Goal: Task Accomplishment & Management: Complete application form

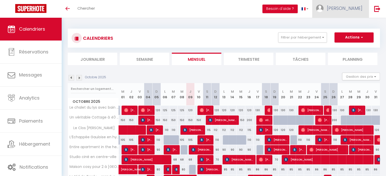
click at [350, 7] on span "[PERSON_NAME]" at bounding box center [345, 8] width 36 height 6
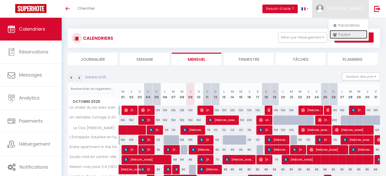
click at [343, 35] on link "Équipe" at bounding box center [349, 34] width 38 height 9
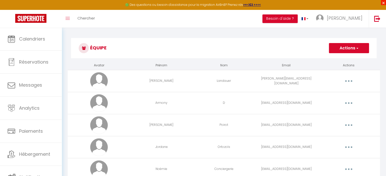
click at [382, 2] on span "×" at bounding box center [383, 2] width 5 height 5
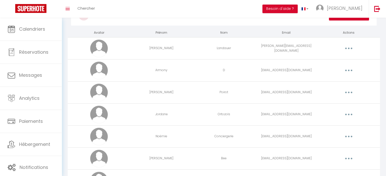
scroll to position [208, 0]
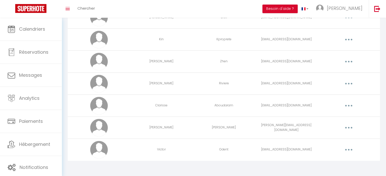
drag, startPoint x: 389, startPoint y: 92, endPoint x: 390, endPoint y: 96, distance: 4.3
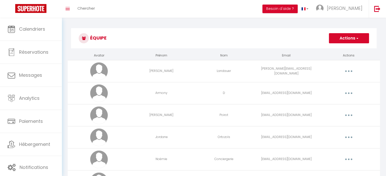
click at [350, 35] on button "Actions" at bounding box center [349, 38] width 40 height 10
click at [338, 49] on link "Ajouter un nouvel utilisateur" at bounding box center [339, 49] width 60 height 7
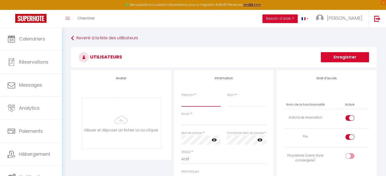
click at [209, 102] on input "Prénom" at bounding box center [201, 102] width 39 height 9
type input "[PERSON_NAME]"
click at [234, 102] on input "Nom" at bounding box center [246, 102] width 39 height 9
type input "B"
click at [205, 125] on input "Email" at bounding box center [224, 121] width 85 height 9
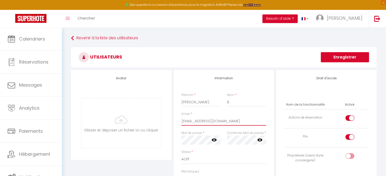
type input "[EMAIL_ADDRESS][DOMAIN_NAME]"
click at [351, 118] on input "checkbox" at bounding box center [354, 120] width 9 height 8
checkbox input "false"
click at [348, 156] on div at bounding box center [350, 157] width 9 height 6
click at [350, 156] on input "checkbox" at bounding box center [354, 158] width 9 height 8
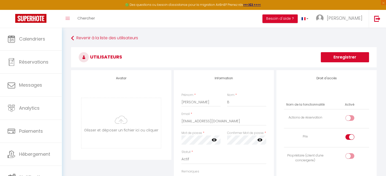
checkbox input "true"
click at [258, 140] on icon at bounding box center [259, 140] width 5 height 3
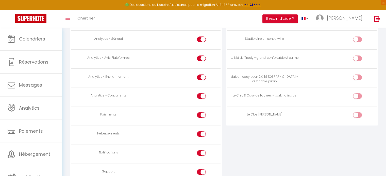
scroll to position [413, 0]
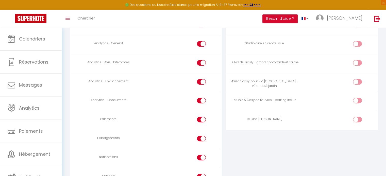
click at [358, 98] on input "checkbox" at bounding box center [361, 102] width 9 height 8
checkbox input "true"
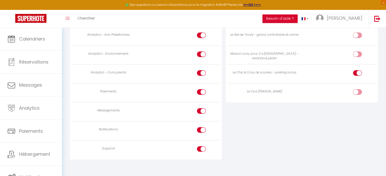
click at [201, 91] on div at bounding box center [201, 92] width 9 height 6
click at [201, 91] on input "checkbox" at bounding box center [205, 93] width 9 height 8
checkbox input "false"
click at [202, 109] on input "checkbox" at bounding box center [205, 112] width 9 height 8
checkbox input "false"
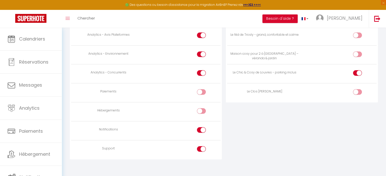
click at [201, 127] on div at bounding box center [201, 130] width 9 height 6
click at [201, 127] on input "checkbox" at bounding box center [205, 131] width 9 height 8
checkbox input "false"
click at [203, 146] on input "checkbox" at bounding box center [205, 150] width 9 height 8
checkbox input "false"
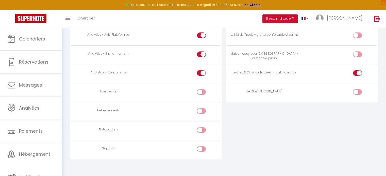
drag, startPoint x: 390, startPoint y: 129, endPoint x: 371, endPoint y: 141, distance: 22.3
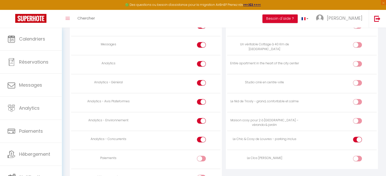
scroll to position [349, 0]
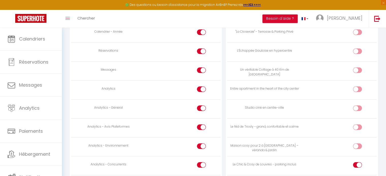
click at [203, 88] on input "checkbox" at bounding box center [205, 91] width 9 height 8
checkbox input "false"
click at [202, 68] on input "checkbox" at bounding box center [205, 72] width 9 height 8
checkbox input "false"
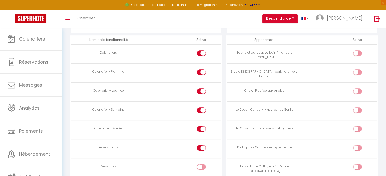
scroll to position [242, 0]
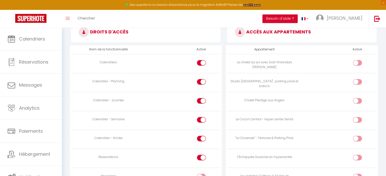
click at [203, 101] on input "checkbox" at bounding box center [205, 102] width 9 height 8
checkbox input "false"
drag, startPoint x: 390, startPoint y: 65, endPoint x: 383, endPoint y: 41, distance: 25.1
click at [383, 41] on div "Revenir à la liste des utilisateurs Utilisateurs Enregistrer Avatar [PERSON_NAM…" at bounding box center [224, 54] width 324 height 536
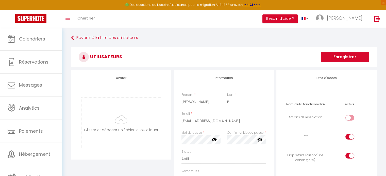
scroll to position [0, 0]
click at [342, 56] on button "Enregistrer" at bounding box center [345, 57] width 48 height 10
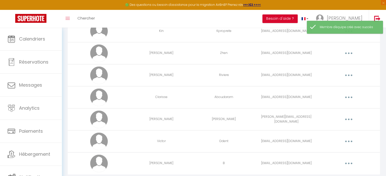
scroll to position [240, 0]
